Goal: Obtain resource: Download file/media

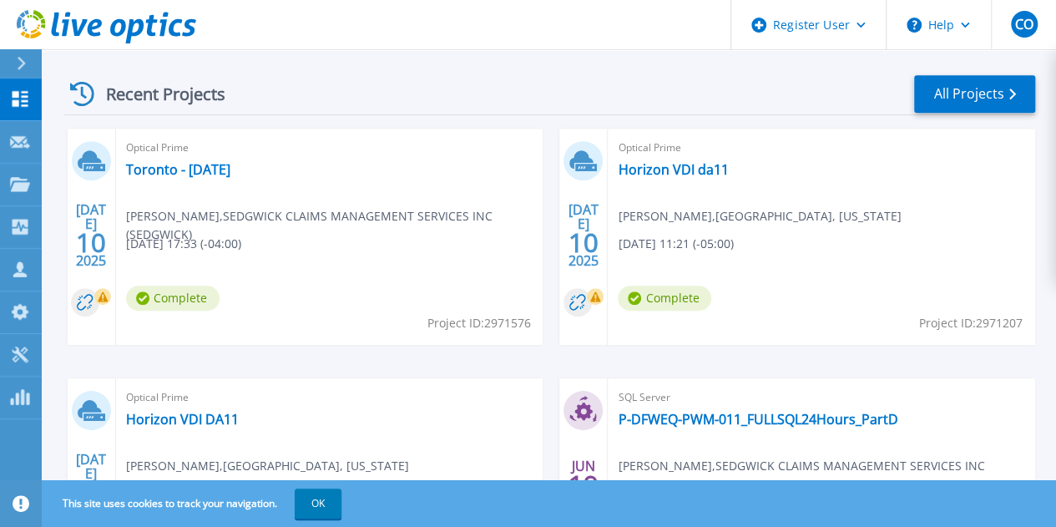
scroll to position [459, 0]
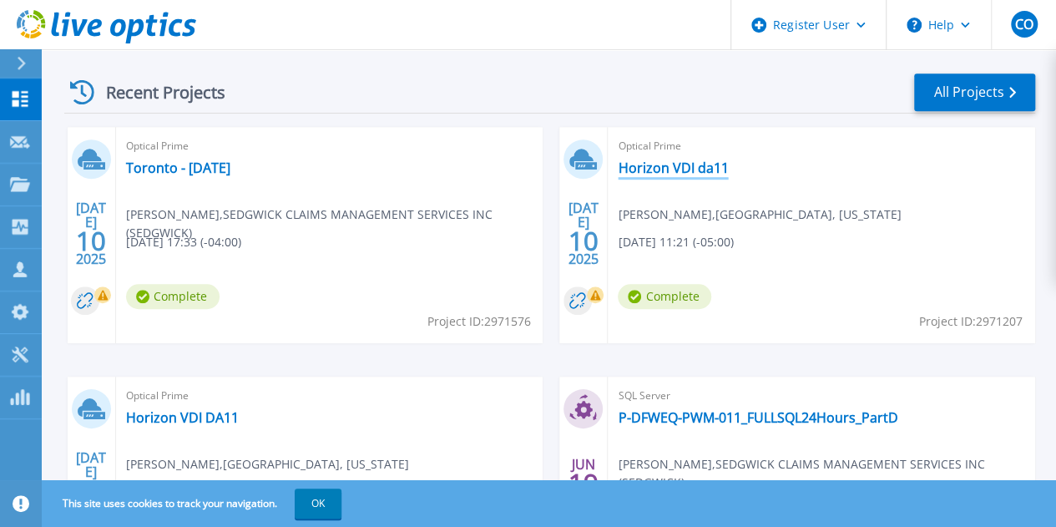
click at [618, 173] on link "Horizon VDI da11" at bounding box center [673, 168] width 110 height 17
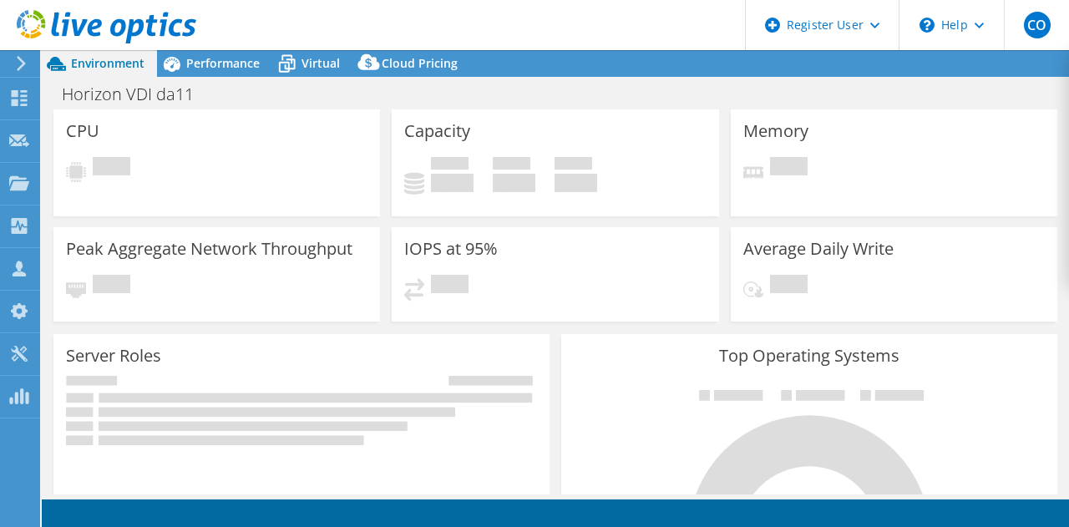
select select "USD"
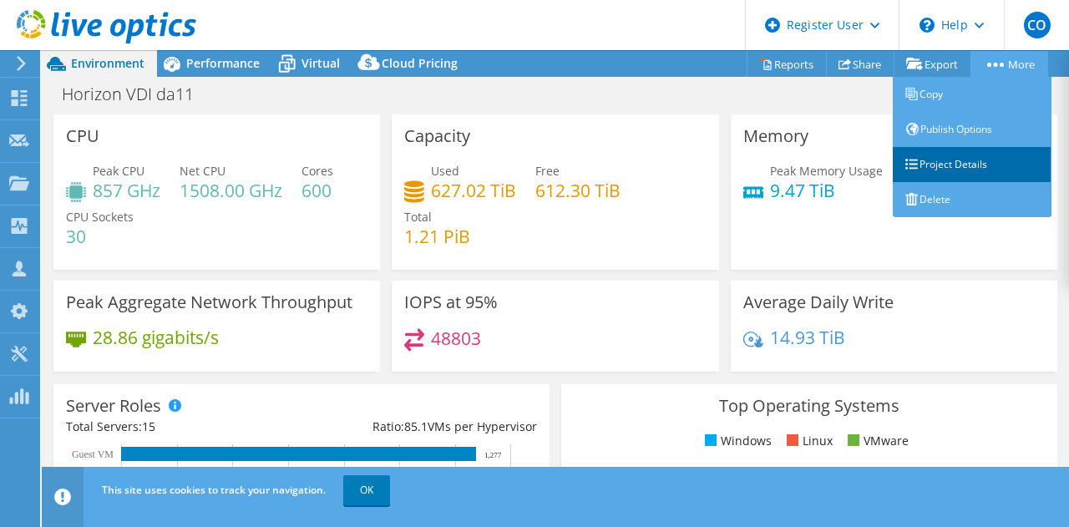
click at [945, 170] on link "Project Details" at bounding box center [972, 164] width 159 height 35
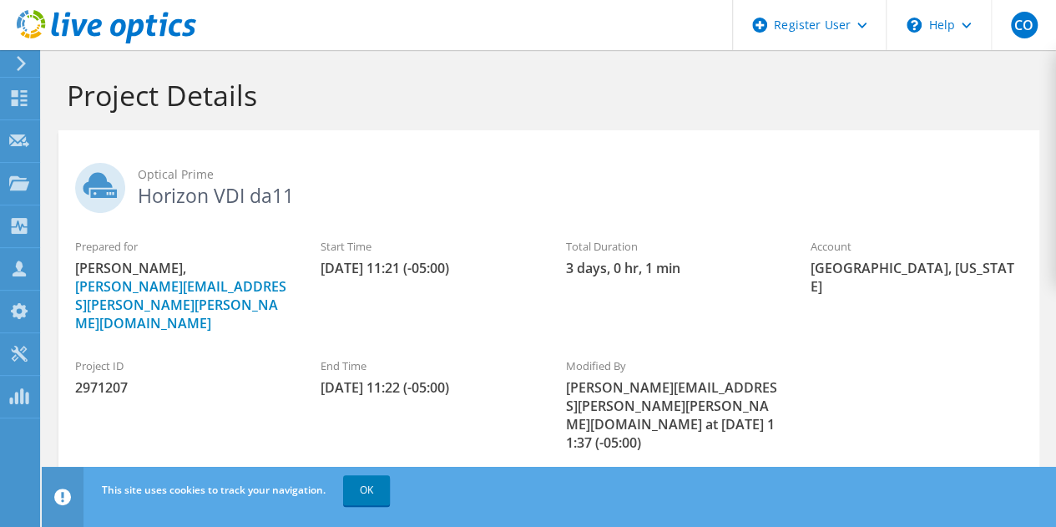
click at [117, 378] on span "2971207" at bounding box center [181, 387] width 212 height 18
copy span "2971207"
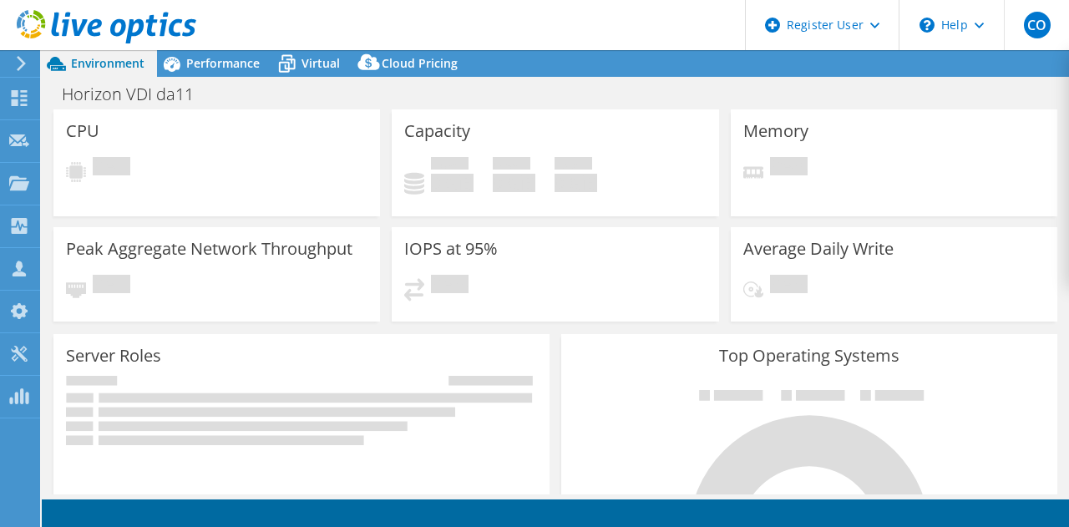
select select "USD"
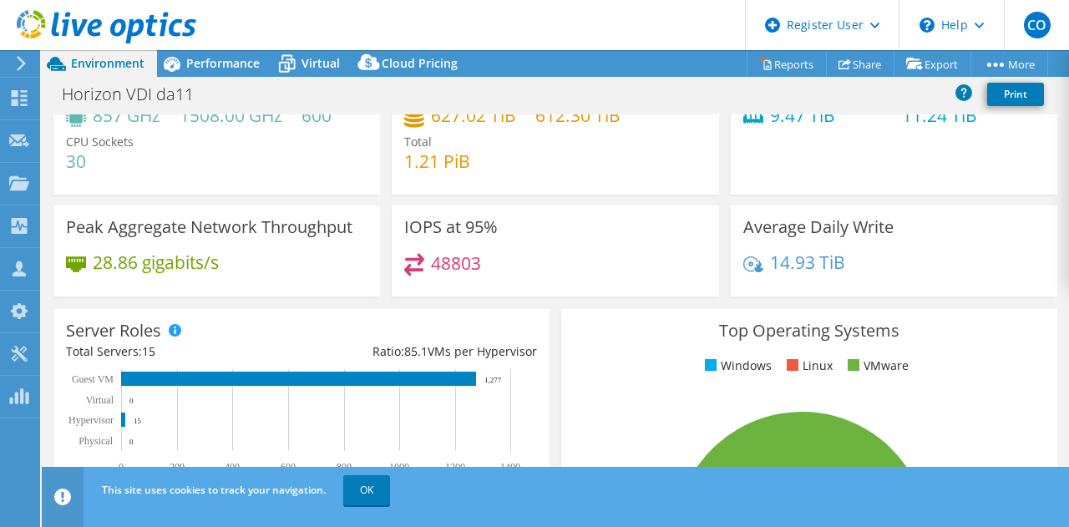
scroll to position [18, 0]
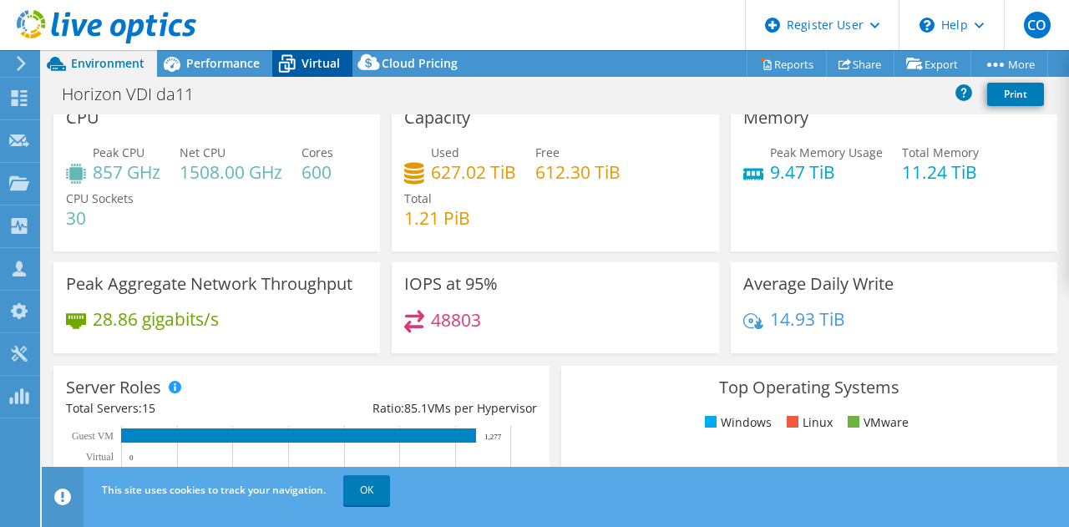
click at [307, 67] on span "Virtual" at bounding box center [320, 63] width 38 height 16
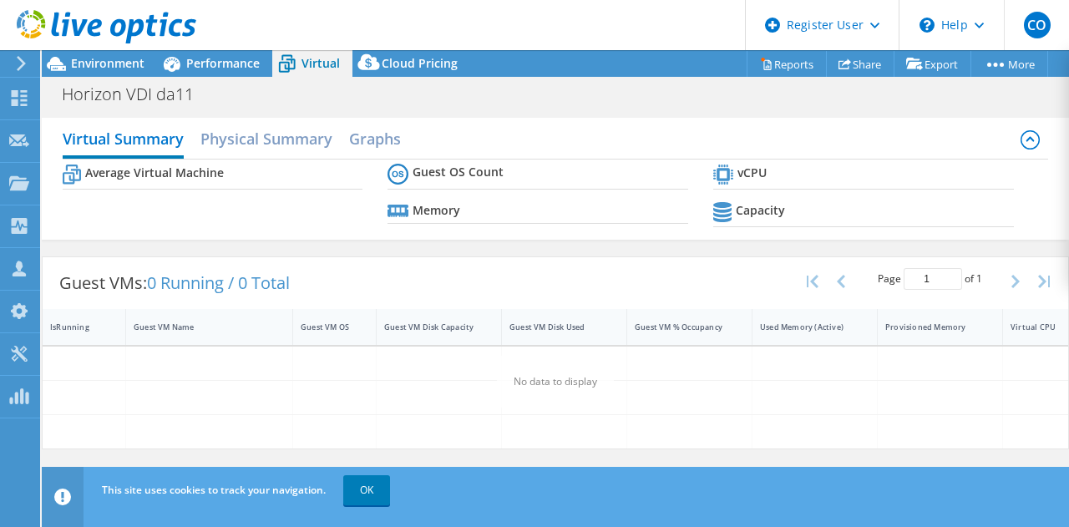
scroll to position [0, 0]
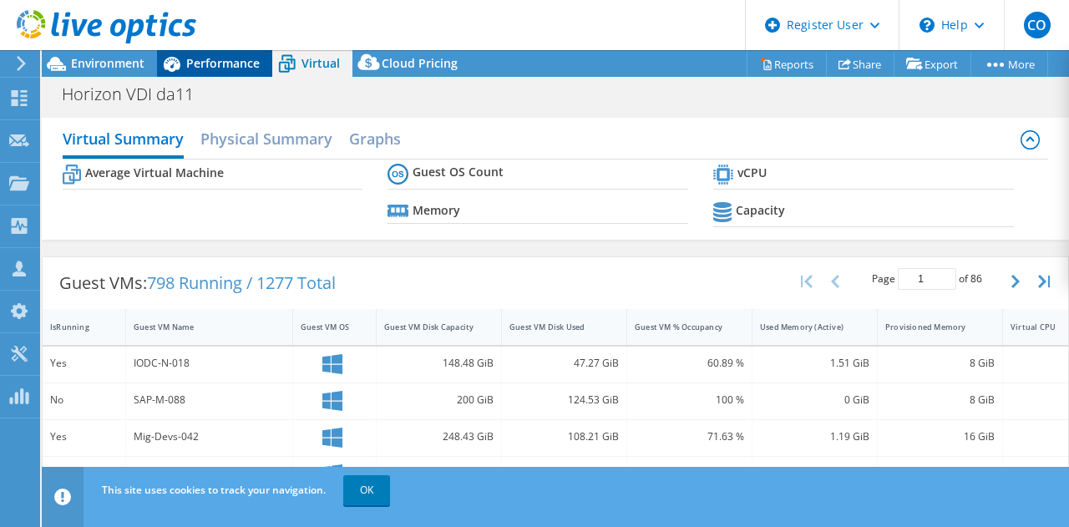
click at [234, 70] on span "Performance" at bounding box center [222, 63] width 73 height 16
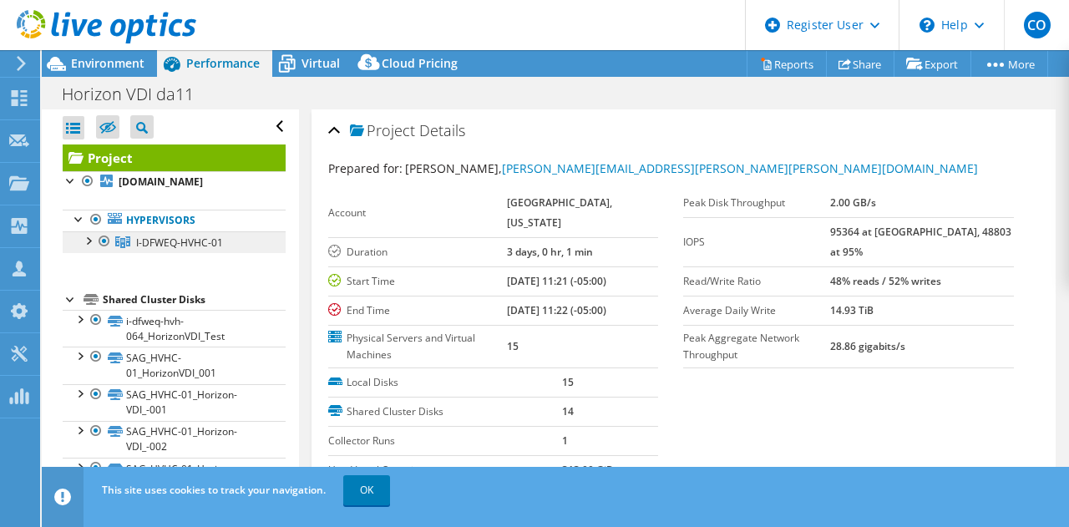
click at [200, 250] on span "I-DFWEQ-HVHC-01" at bounding box center [179, 243] width 87 height 14
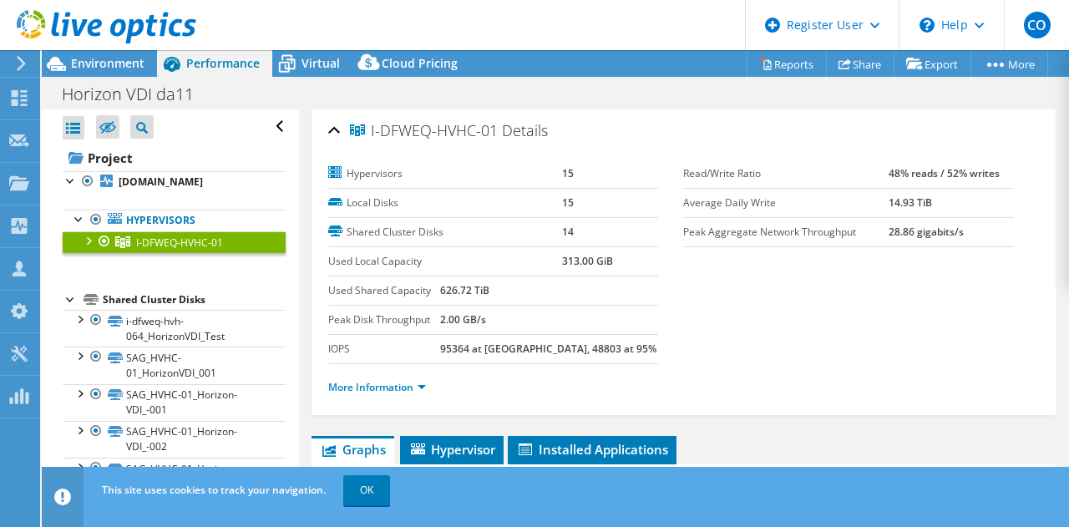
scroll to position [18, 0]
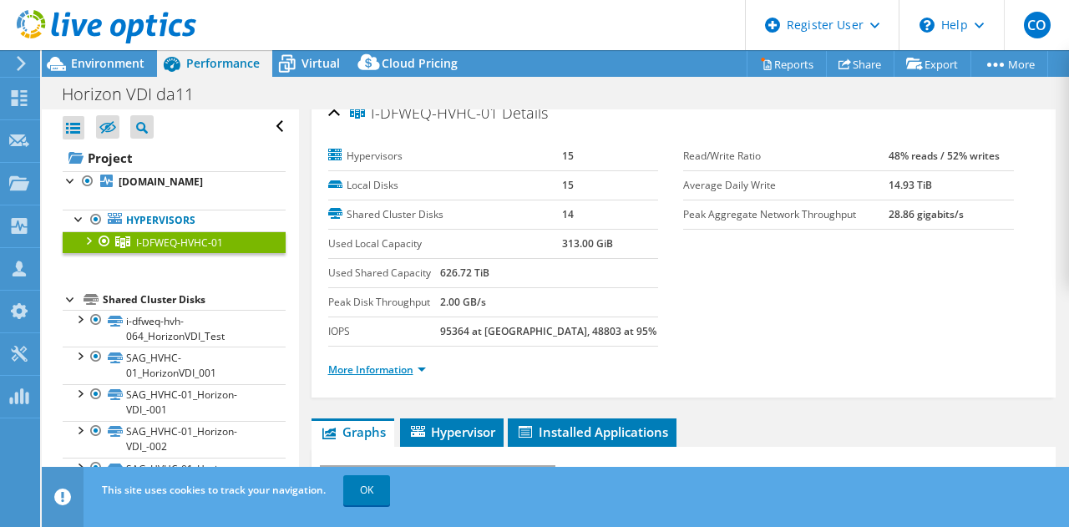
click at [390, 365] on link "More Information" at bounding box center [377, 369] width 98 height 14
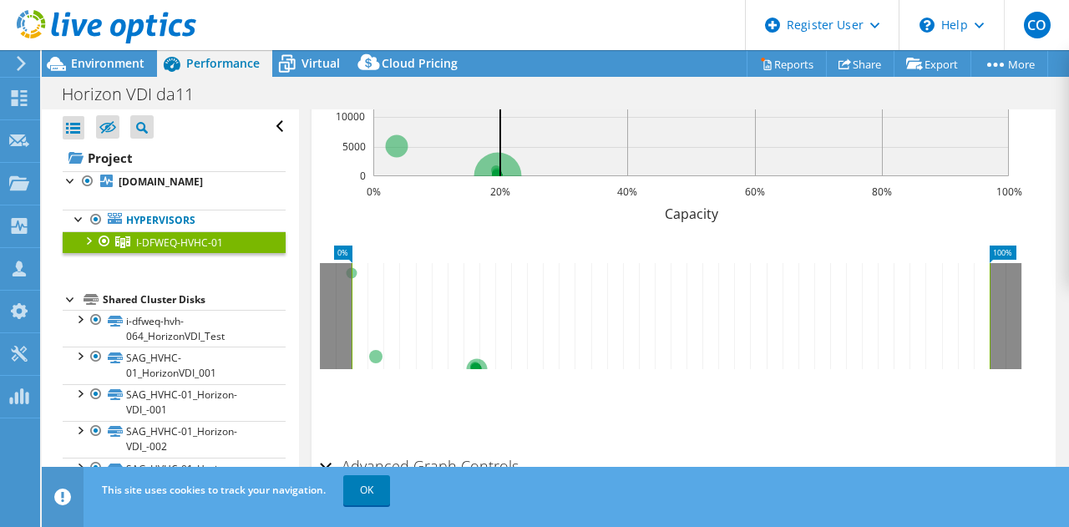
scroll to position [1272, 0]
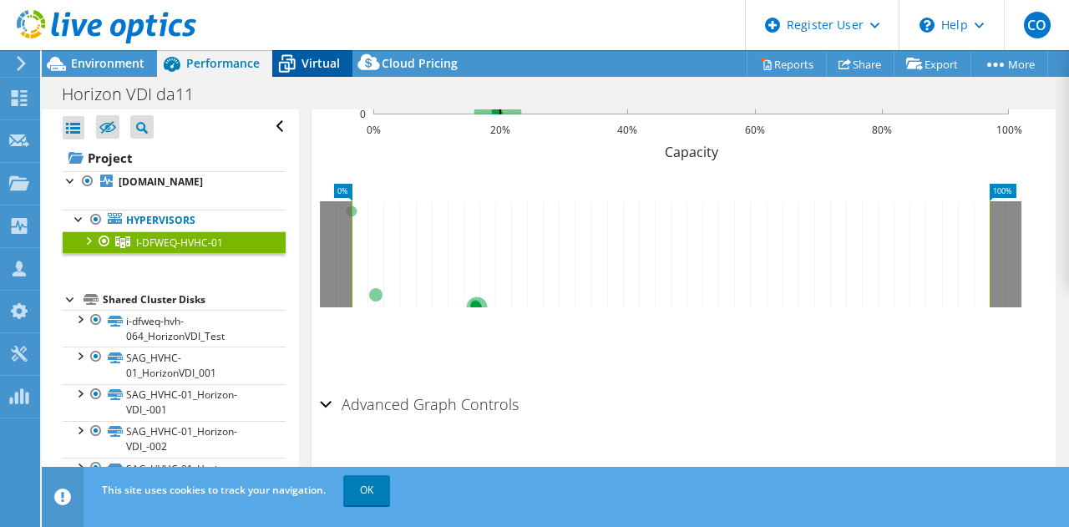
click at [316, 58] on span "Virtual" at bounding box center [320, 63] width 38 height 16
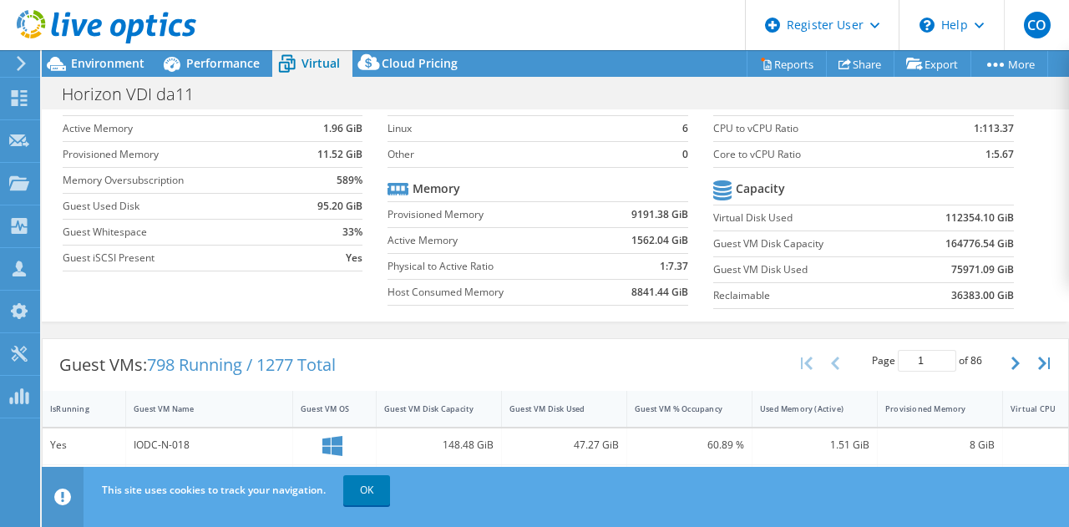
scroll to position [109, 0]
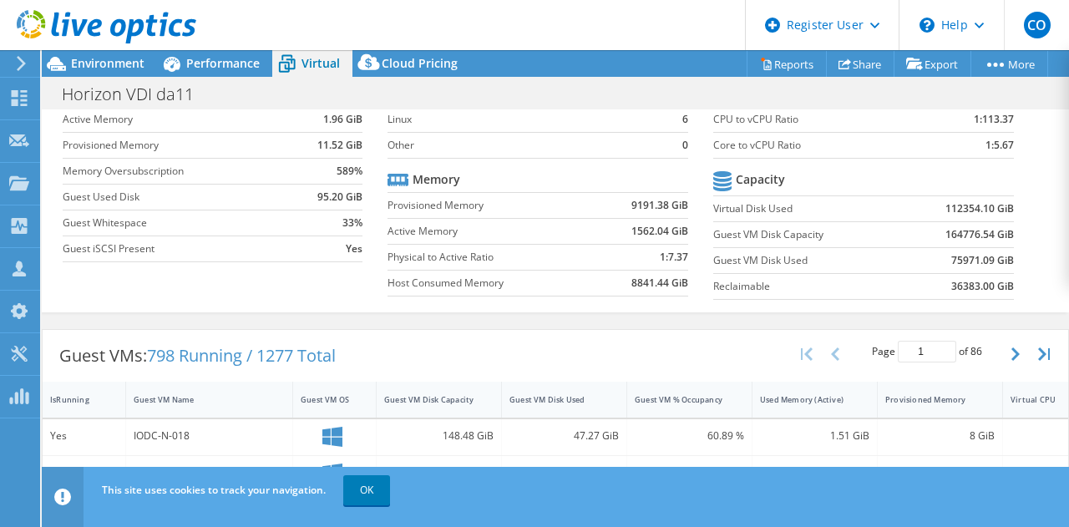
click at [137, 44] on link at bounding box center [107, 40] width 180 height 14
click at [137, 56] on span "Environment" at bounding box center [107, 63] width 73 height 16
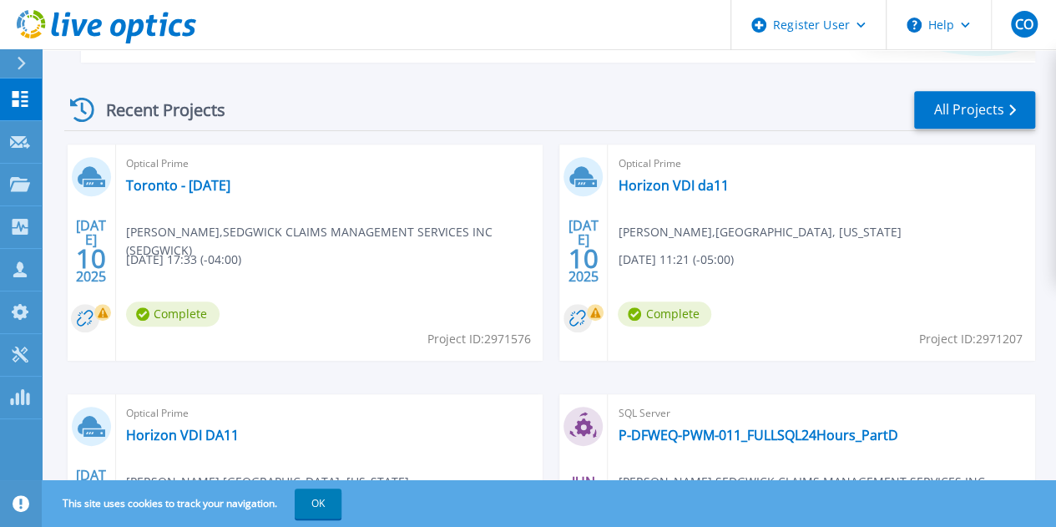
scroll to position [480, 0]
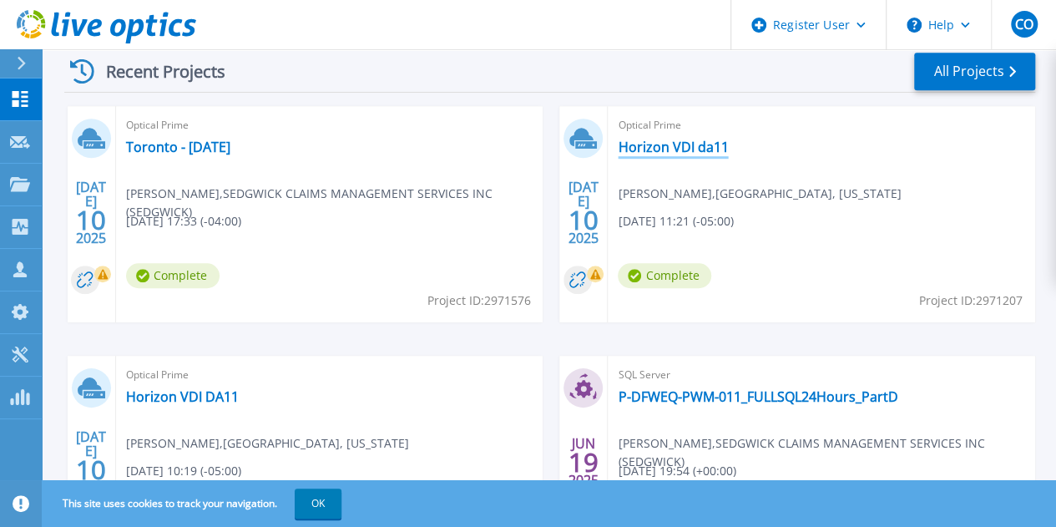
click at [618, 141] on link "Horizon VDI da11" at bounding box center [673, 147] width 110 height 17
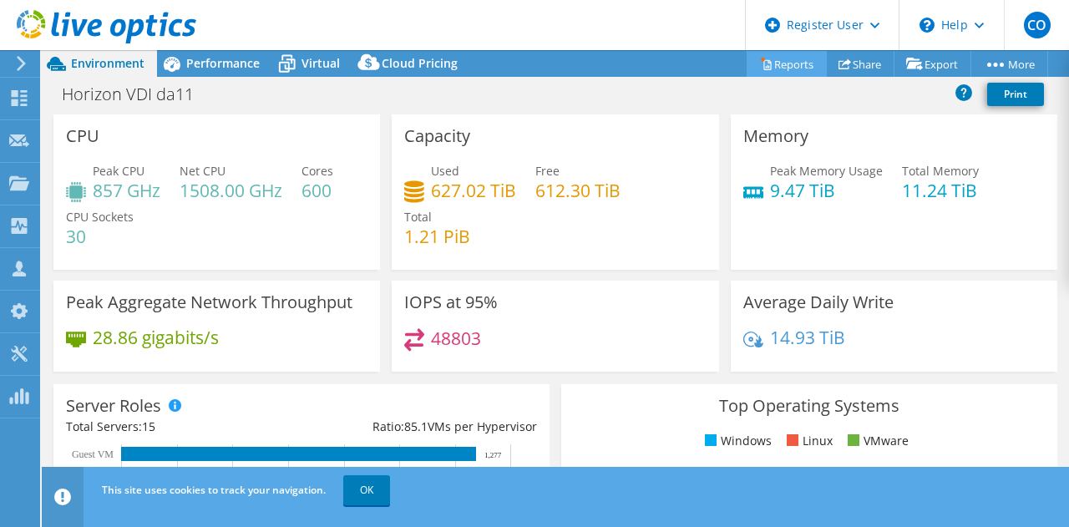
click at [792, 61] on link "Reports" at bounding box center [787, 64] width 80 height 26
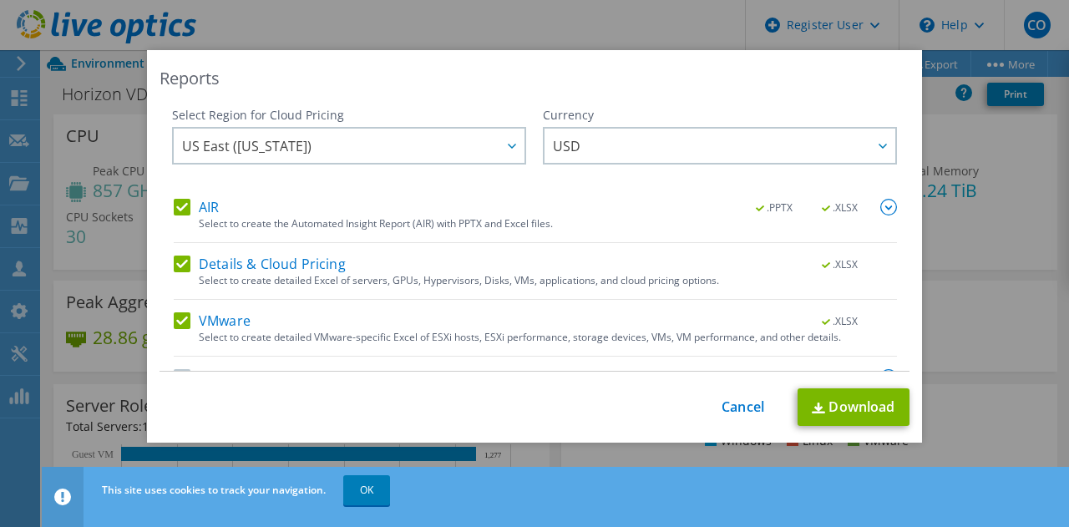
click at [190, 205] on label "AIR" at bounding box center [196, 207] width 45 height 17
click at [0, 0] on input "AIR" at bounding box center [0, 0] width 0 height 0
click at [237, 287] on div "Details & Cloud Pricing .XLSX Select to create detailed Excel of servers, GPUs,…" at bounding box center [535, 278] width 723 height 44
click at [261, 269] on label "Details & Cloud Pricing" at bounding box center [260, 264] width 172 height 17
click at [0, 0] on input "Details & Cloud Pricing" at bounding box center [0, 0] width 0 height 0
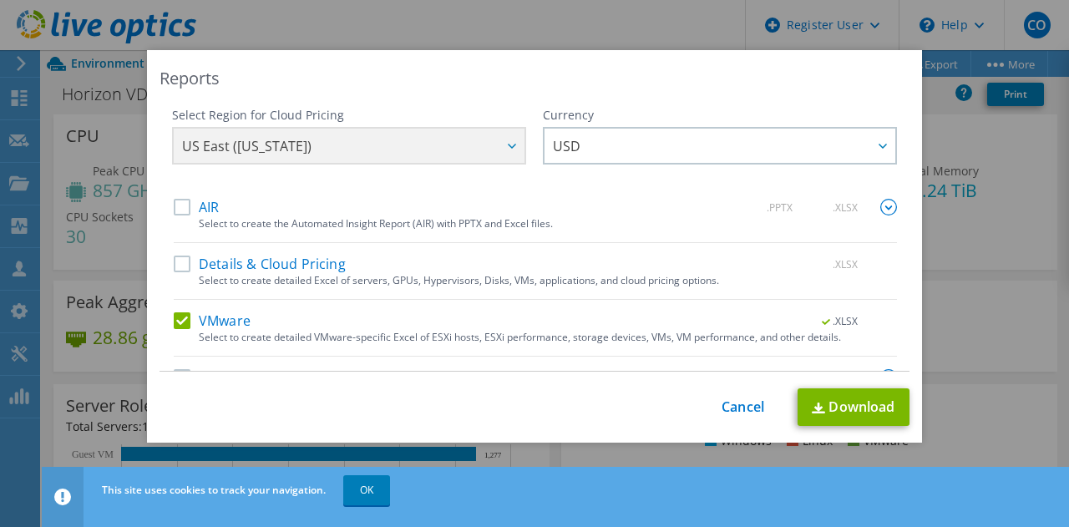
scroll to position [40, 0]
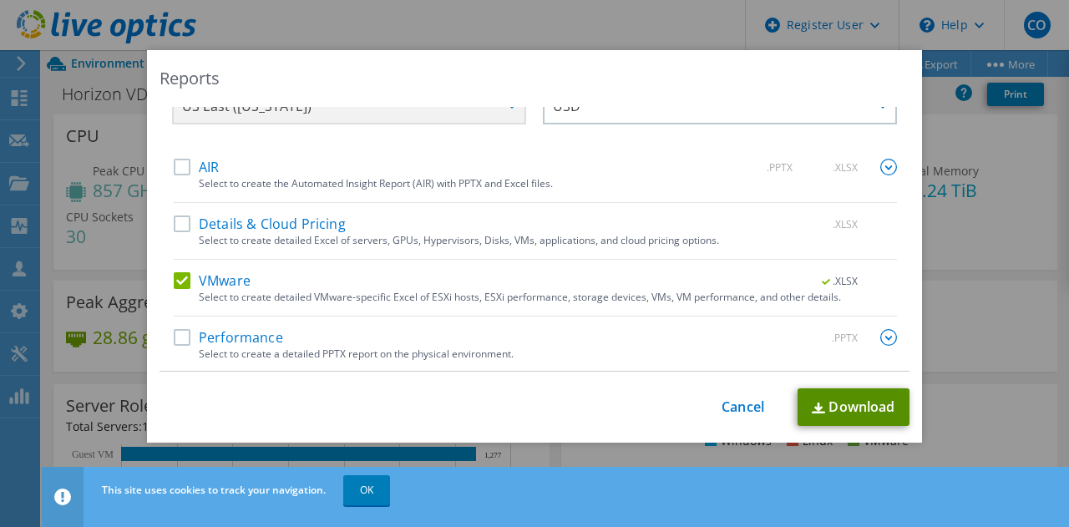
click at [842, 410] on link "Download" at bounding box center [854, 407] width 112 height 38
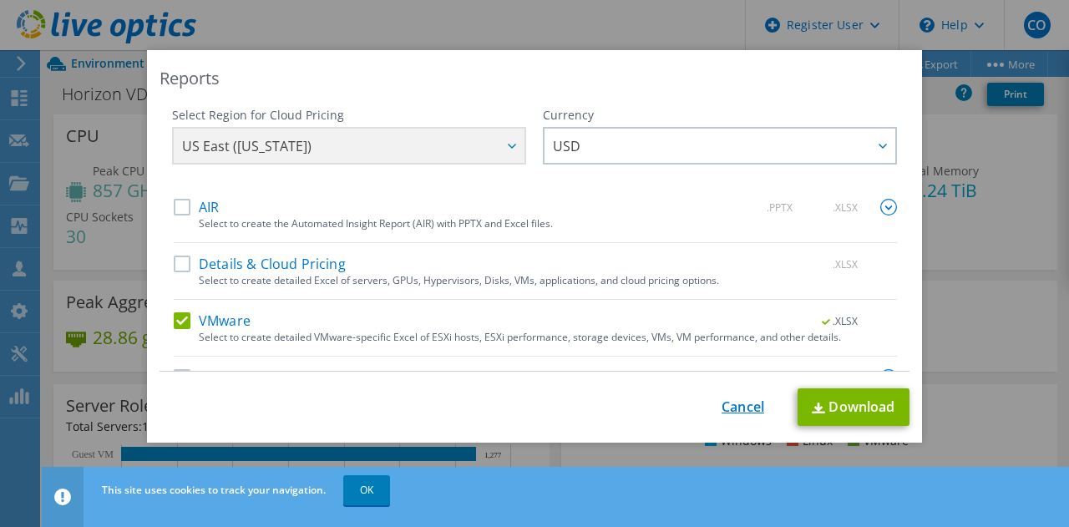
click at [733, 399] on link "Cancel" at bounding box center [743, 407] width 43 height 16
